Goal: Find specific page/section: Find specific page/section

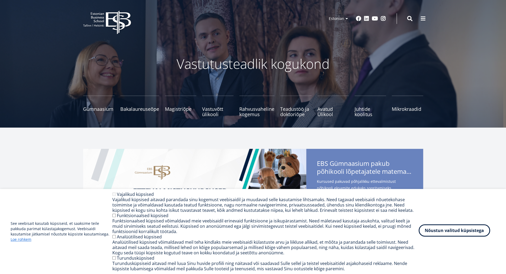
click at [441, 230] on button "Nõustun valitud küpsistega" at bounding box center [453, 230] width 71 height 12
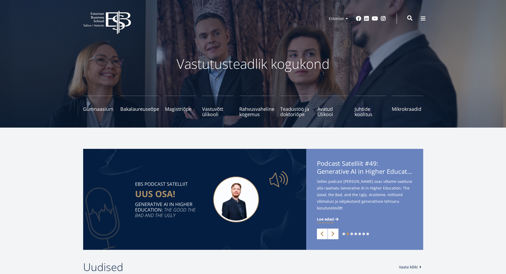
click at [411, 18] on span at bounding box center [409, 17] width 5 height 5
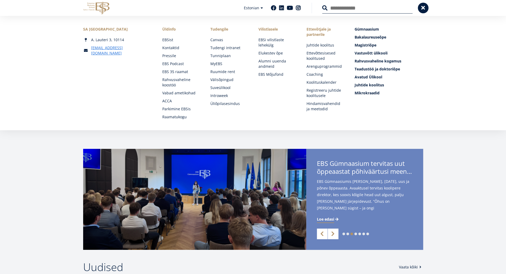
click at [371, 9] on input "Otsing" at bounding box center [367, 7] width 90 height 11
type input "******"
